Goal: Information Seeking & Learning: Learn about a topic

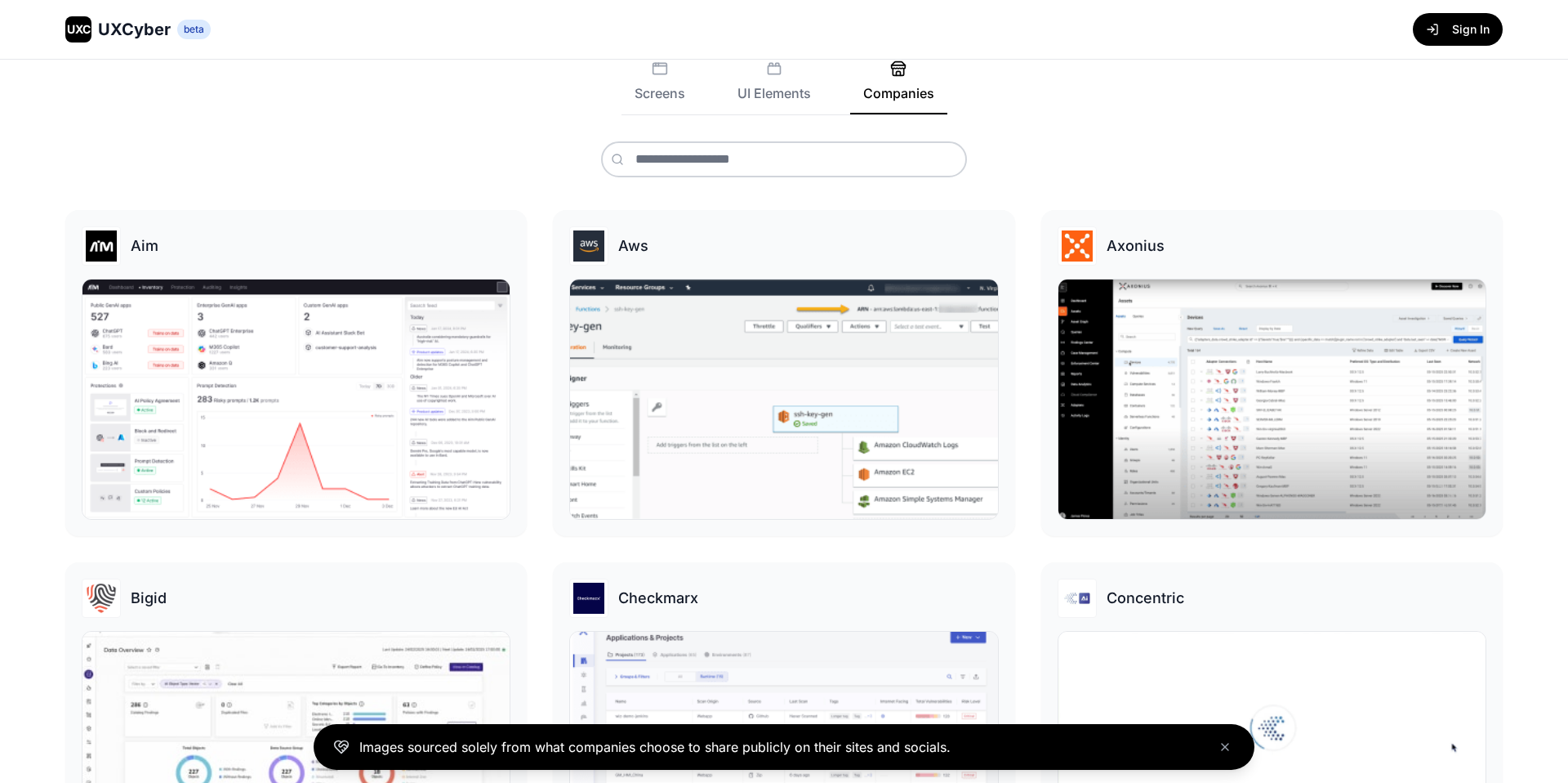
scroll to position [221, 0]
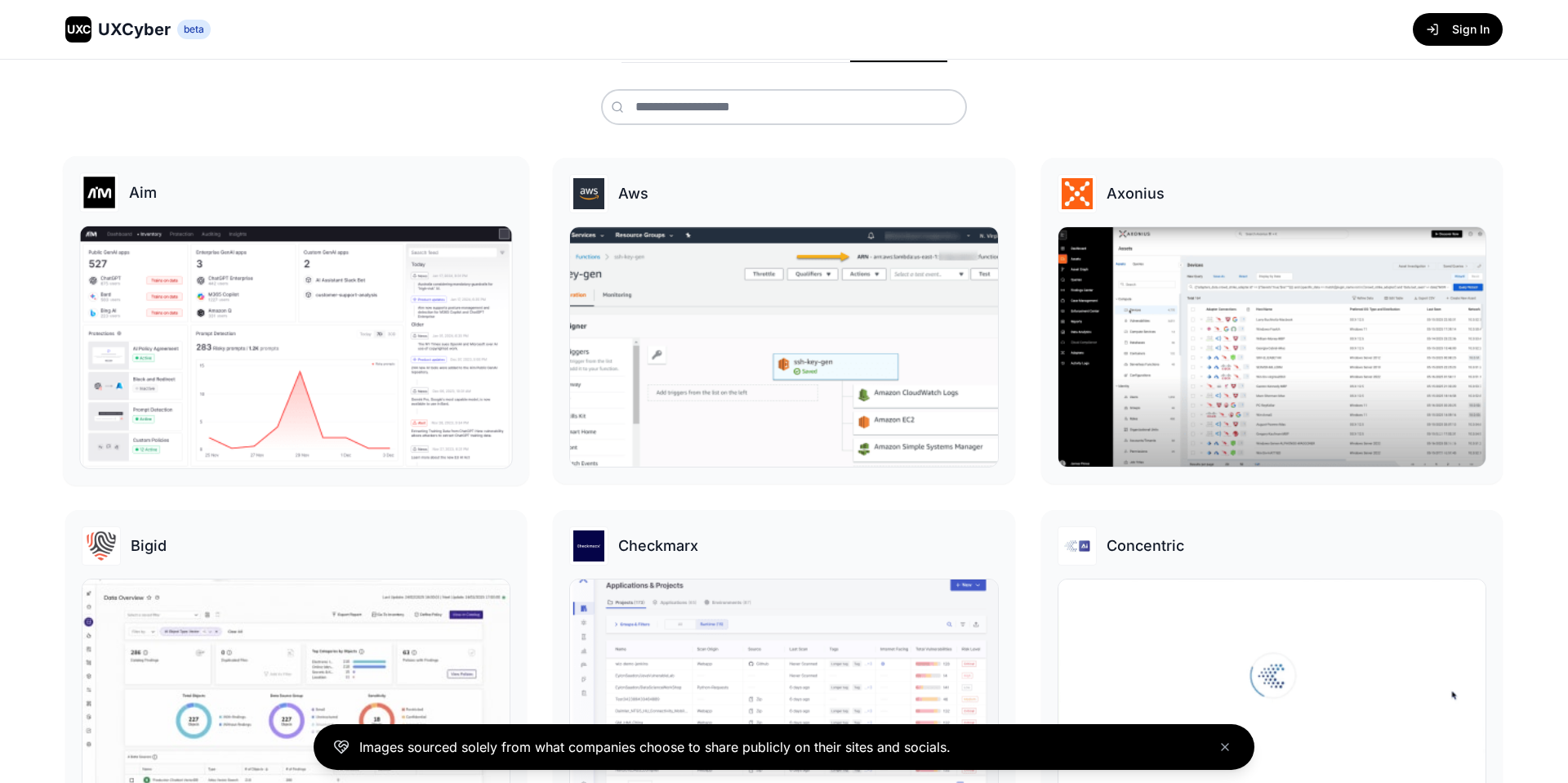
click at [304, 352] on img at bounding box center [296, 347] width 432 height 242
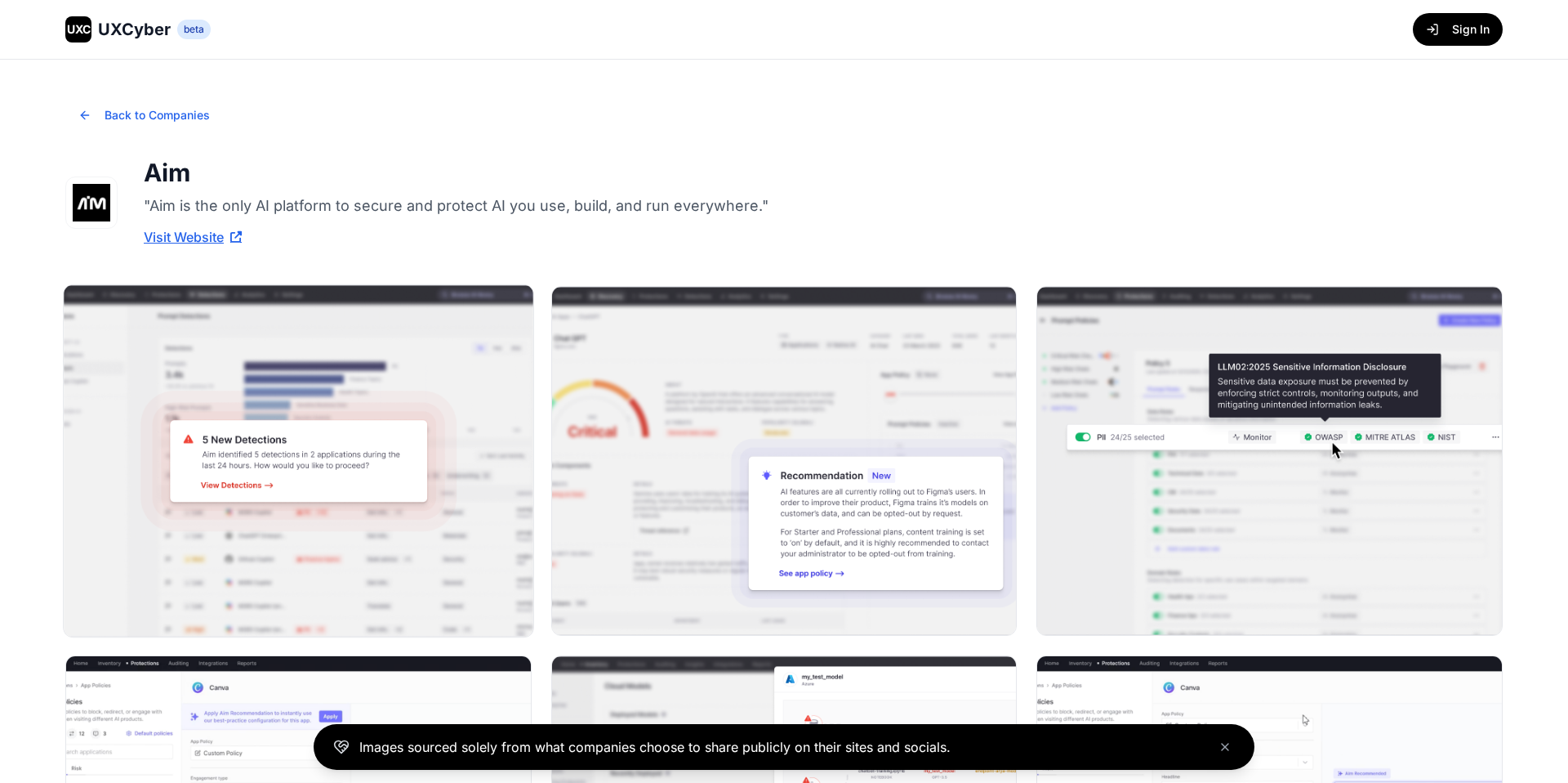
click at [286, 446] on img at bounding box center [298, 460] width 469 height 351
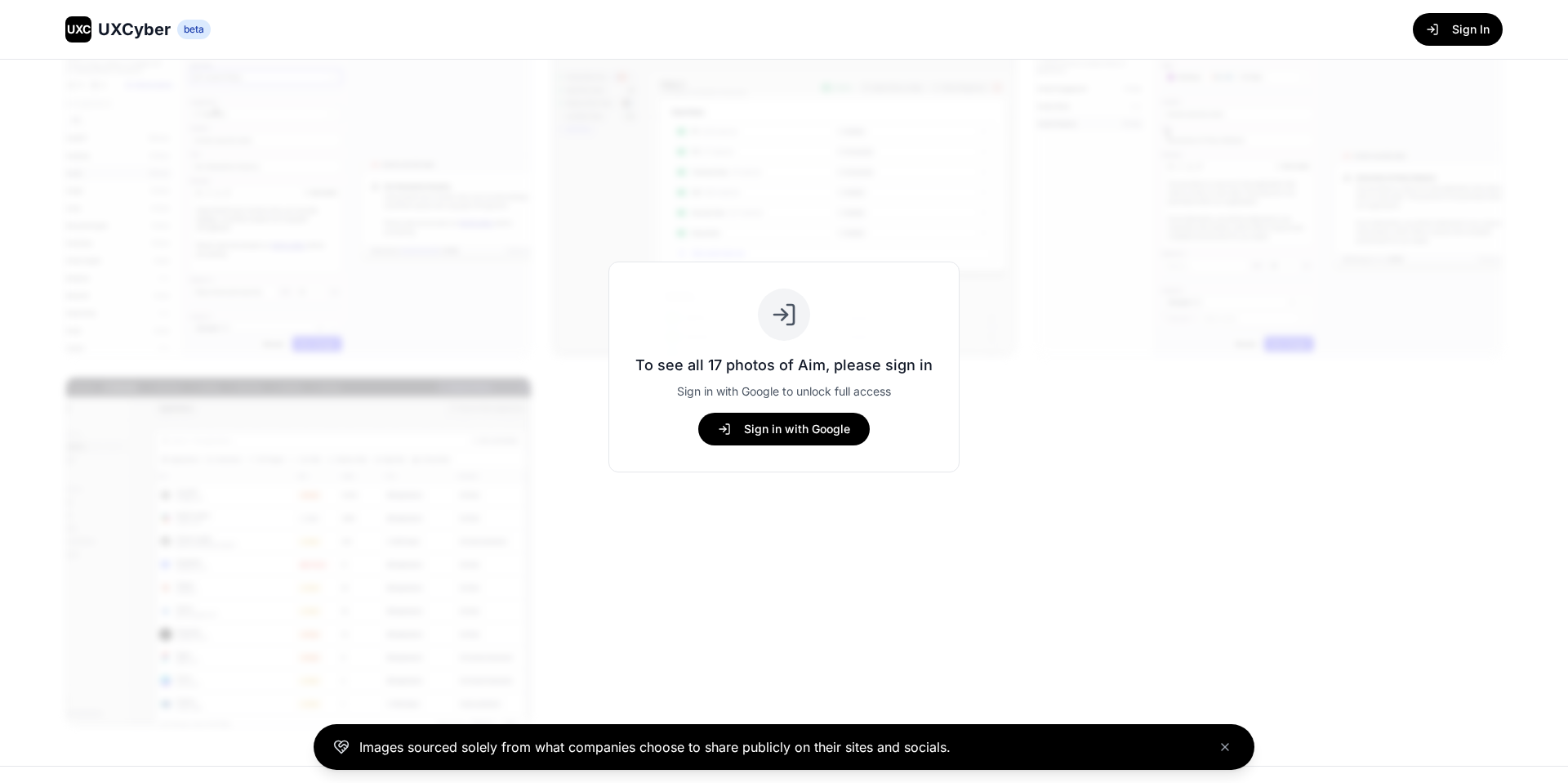
scroll to position [1432, 0]
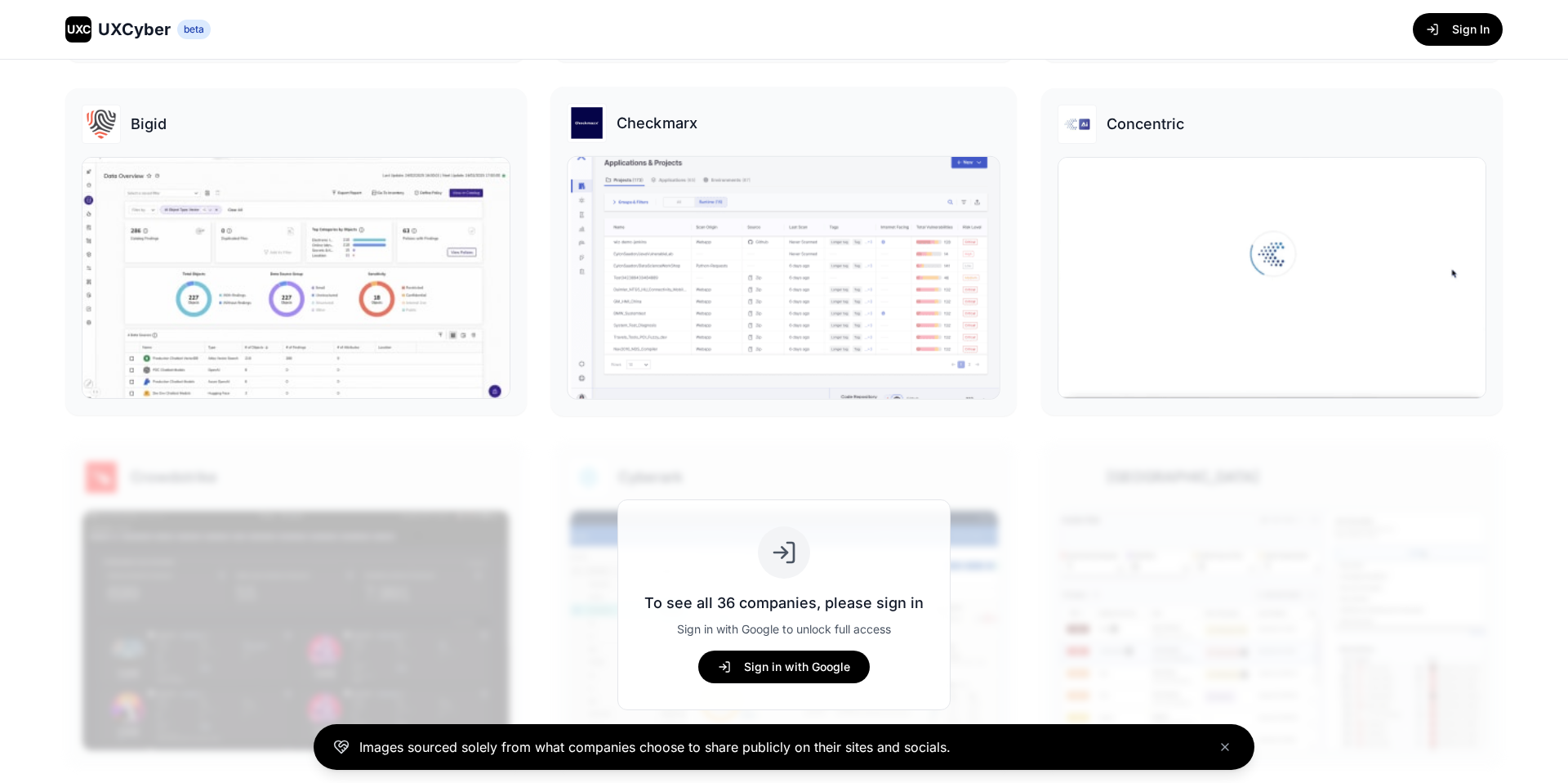
scroll to position [627, 0]
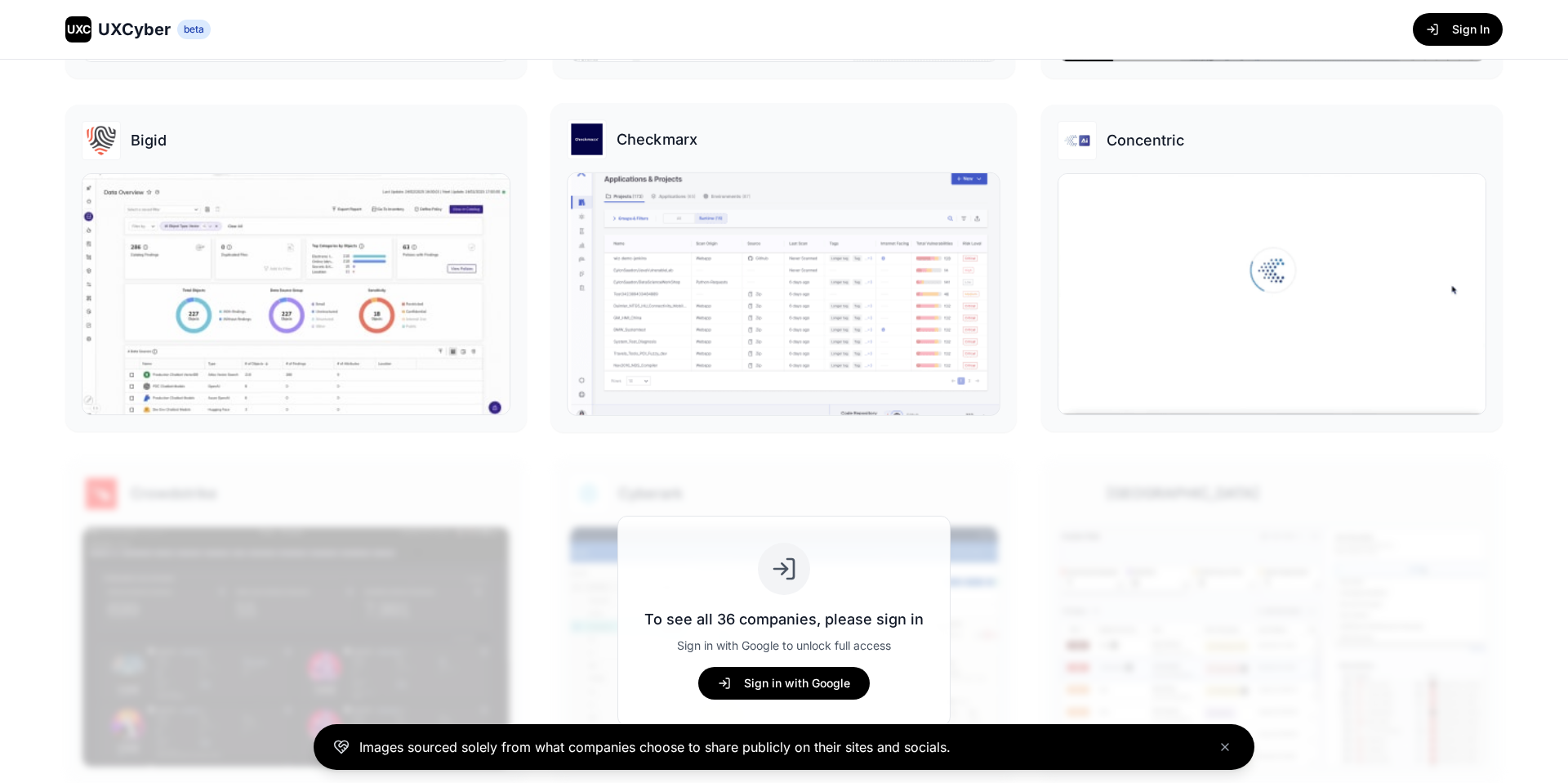
click at [753, 369] on img at bounding box center [784, 294] width 432 height 242
